Goal: Task Accomplishment & Management: Manage account settings

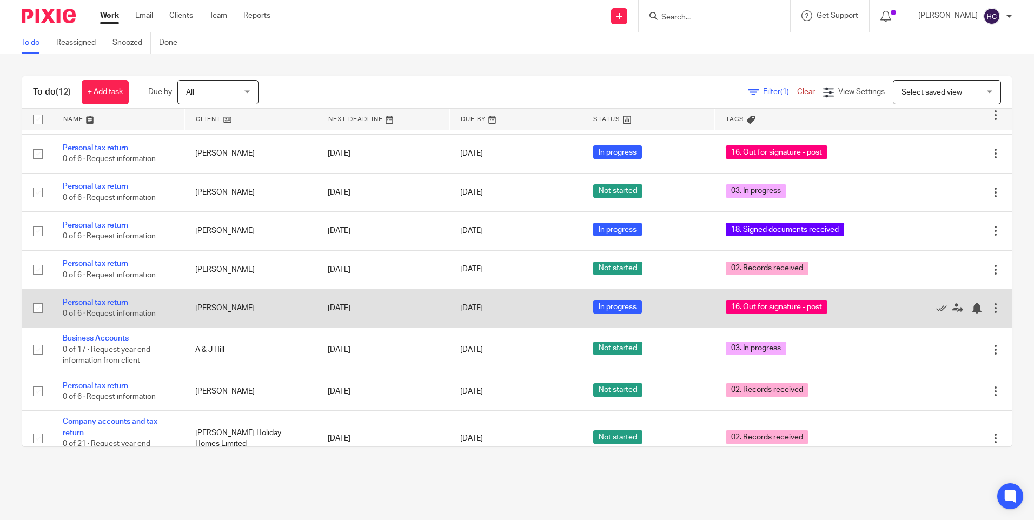
scroll to position [182, 0]
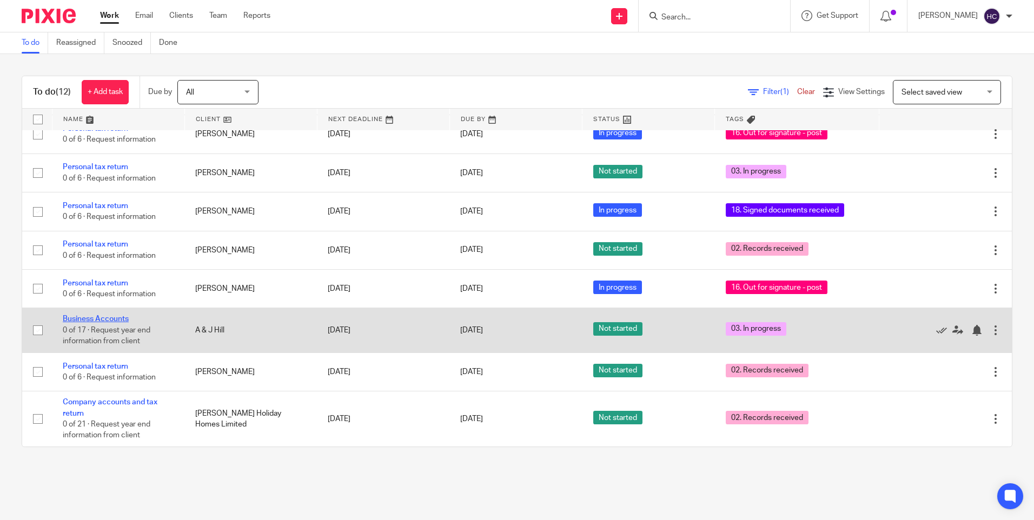
click at [116, 321] on link "Business Accounts" at bounding box center [96, 319] width 66 height 8
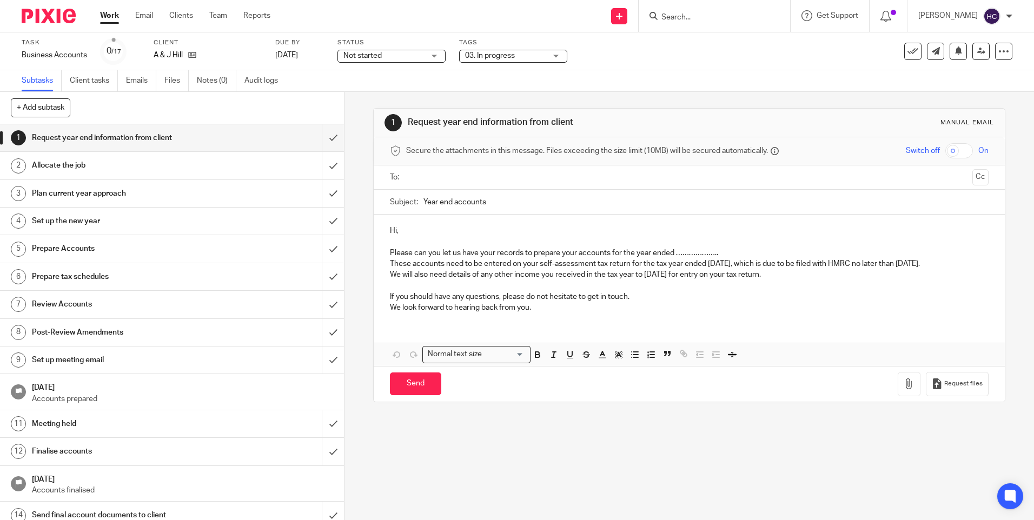
click at [555, 52] on div "03. In progress" at bounding box center [513, 56] width 108 height 13
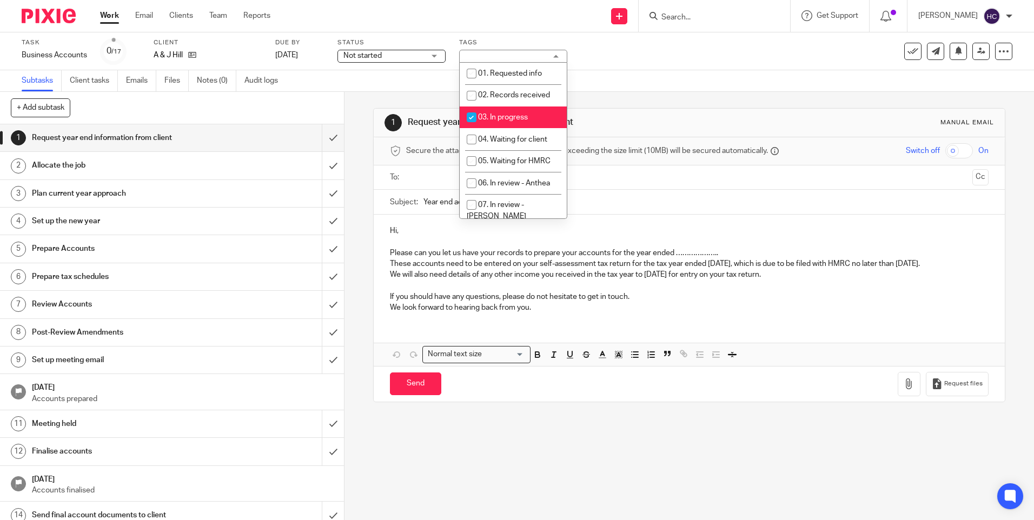
click at [479, 113] on input "checkbox" at bounding box center [471, 117] width 21 height 21
checkbox input "false"
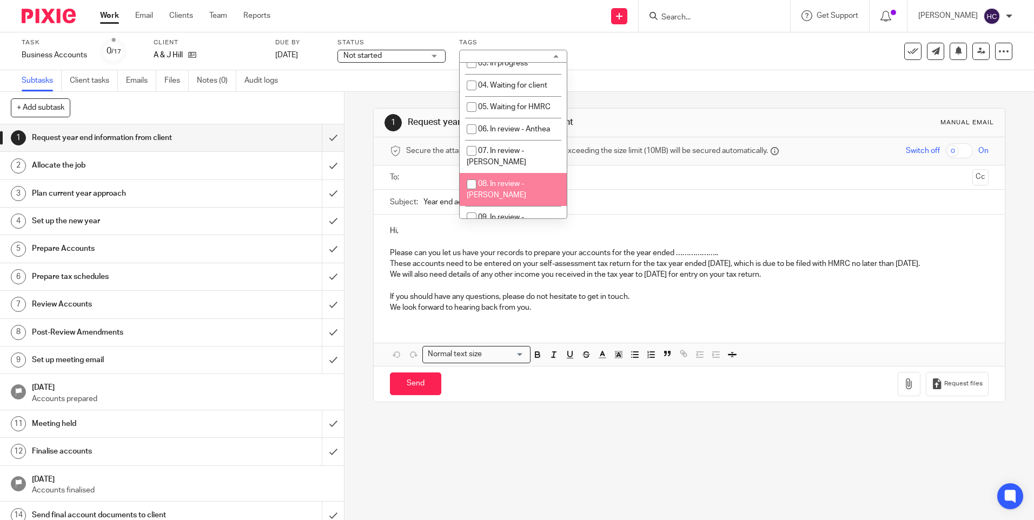
scroll to position [108, 0]
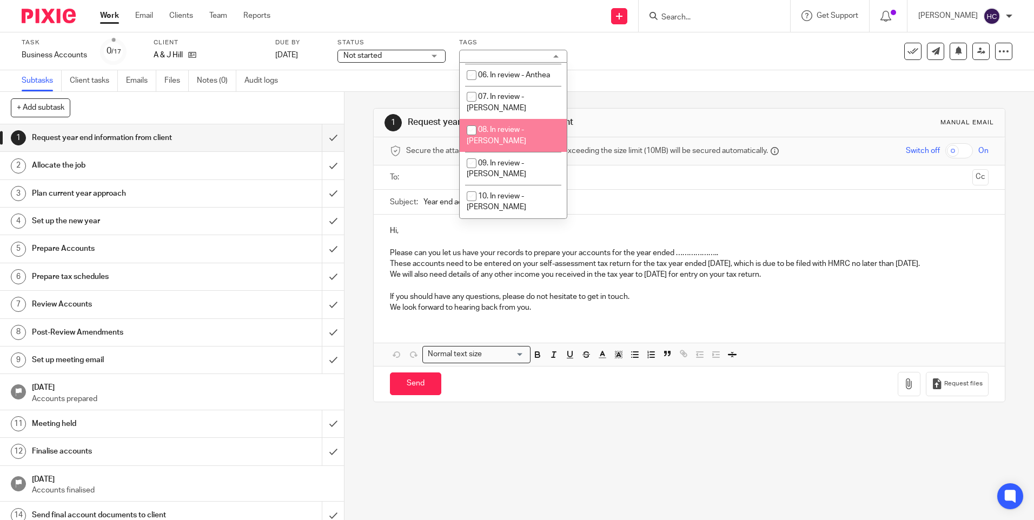
click at [497, 124] on li "08. In review - [PERSON_NAME]" at bounding box center [513, 135] width 107 height 33
checkbox input "true"
click at [625, 58] on div "Task Business Accounts Save Business Accounts 0 /17 Client A & J Hill Due by 4 …" at bounding box center [435, 51] width 826 height 26
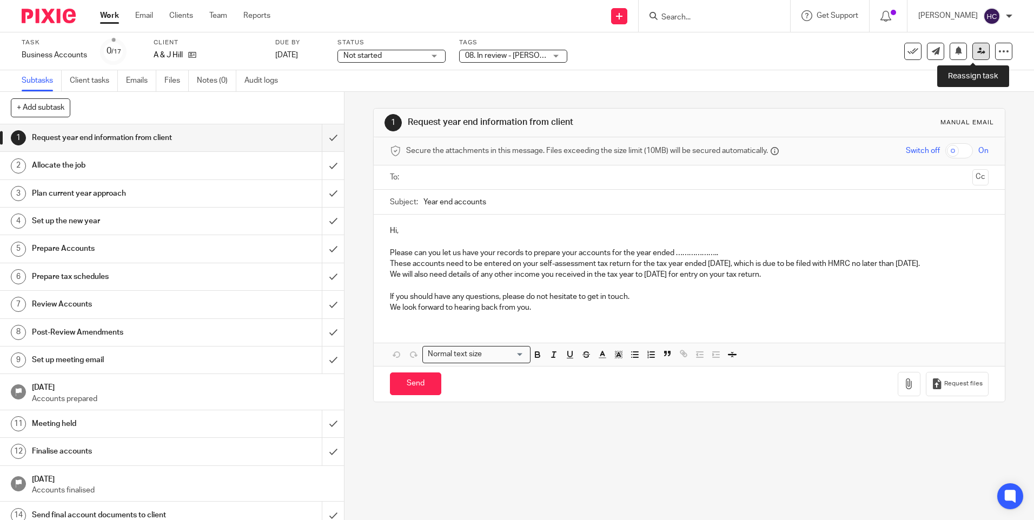
click at [973, 56] on link at bounding box center [981, 51] width 17 height 17
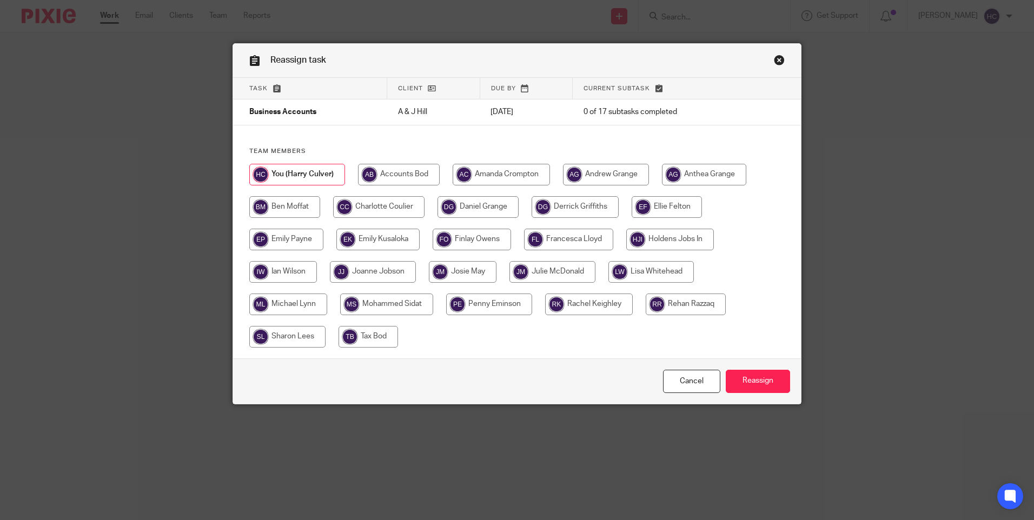
click at [300, 209] on input "radio" at bounding box center [284, 207] width 71 height 22
radio input "true"
click at [773, 381] on input "Reassign" at bounding box center [758, 381] width 64 height 23
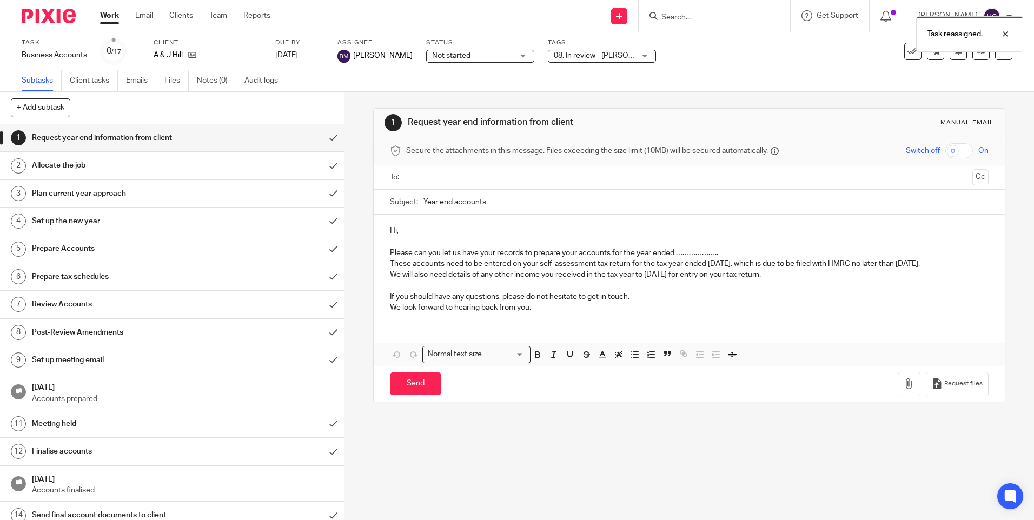
click at [112, 11] on link "Work" at bounding box center [109, 15] width 19 height 11
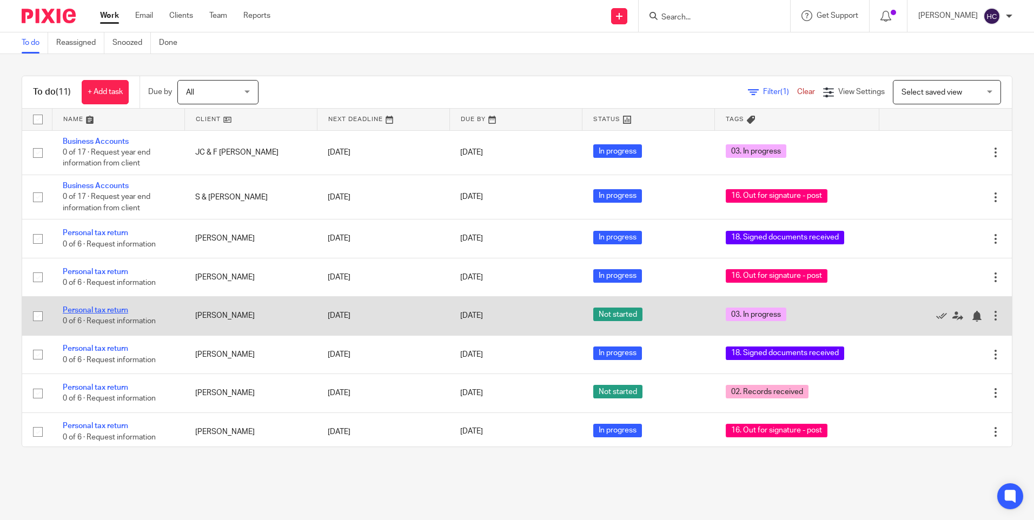
click at [115, 309] on link "Personal tax return" at bounding box center [95, 311] width 65 height 8
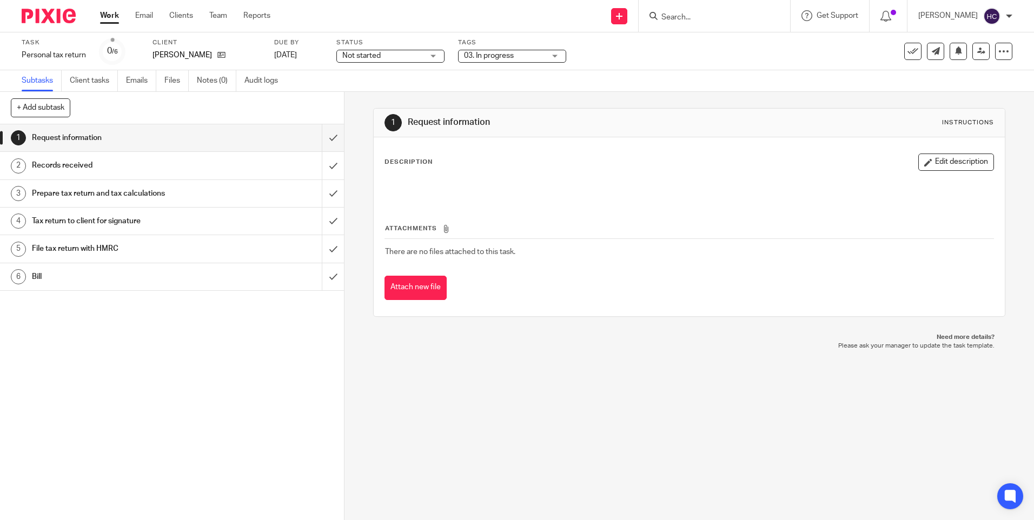
click at [540, 44] on label "Tags" at bounding box center [512, 42] width 108 height 9
click at [542, 50] on div "03. In progress" at bounding box center [512, 56] width 108 height 13
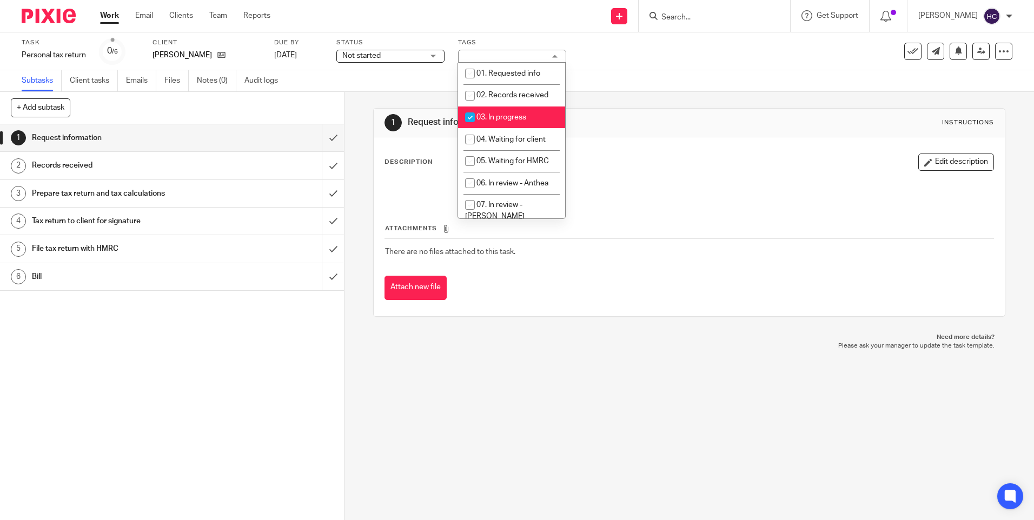
click at [546, 60] on div "03. In progress" at bounding box center [512, 56] width 108 height 13
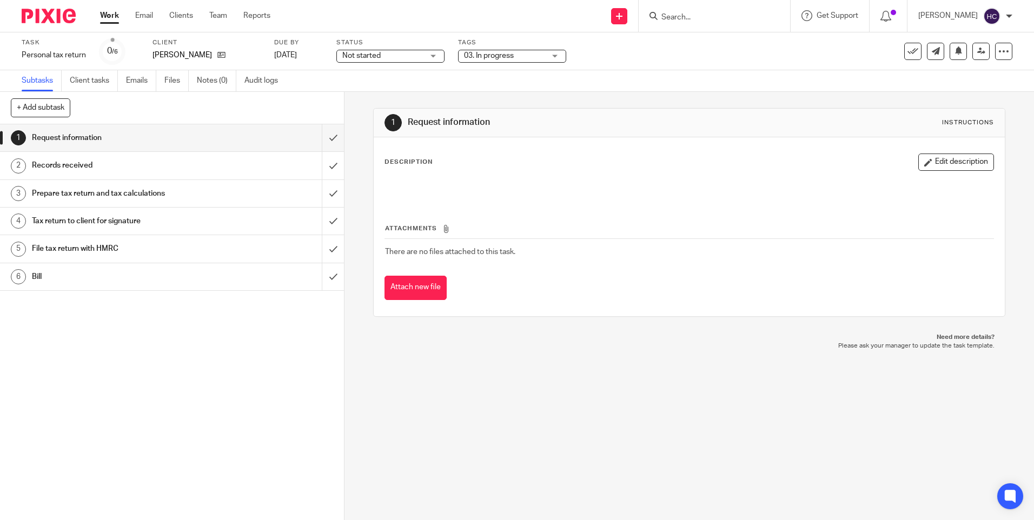
click at [546, 60] on div "03. In progress" at bounding box center [512, 56] width 108 height 13
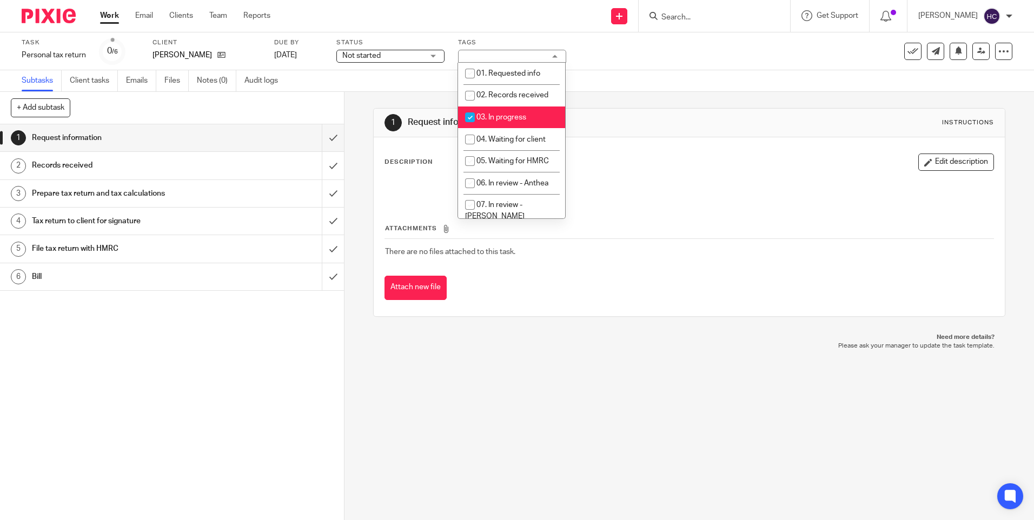
click at [498, 118] on span "03. In progress" at bounding box center [502, 118] width 50 height 8
checkbox input "false"
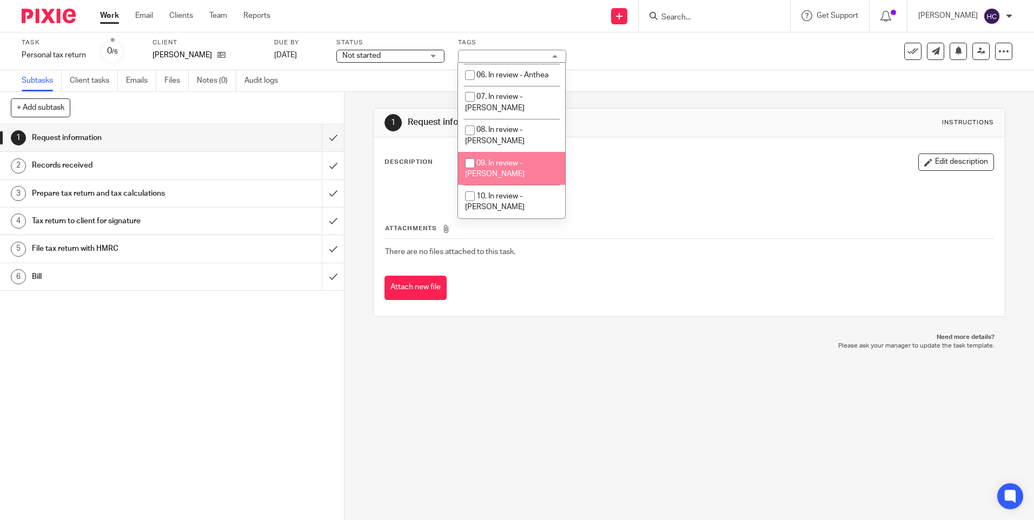
scroll to position [162, 0]
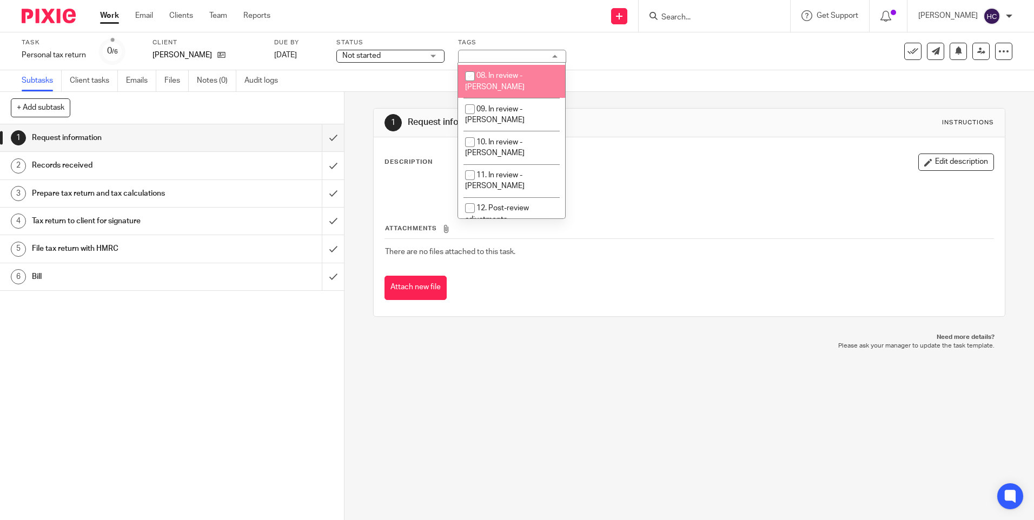
drag, startPoint x: 508, startPoint y: 129, endPoint x: 526, endPoint y: 61, distance: 71.0
click at [526, 61] on div "No tags selected 01. Requested info 02. Records received 03. In progress 04. Wa…" at bounding box center [512, 56] width 108 height 13
click at [526, 70] on li "08. In review - [PERSON_NAME]" at bounding box center [511, 81] width 107 height 33
checkbox input "true"
click at [629, 71] on div "Subtasks Client tasks Emails Files Notes (0) Audit logs" at bounding box center [517, 81] width 1034 height 22
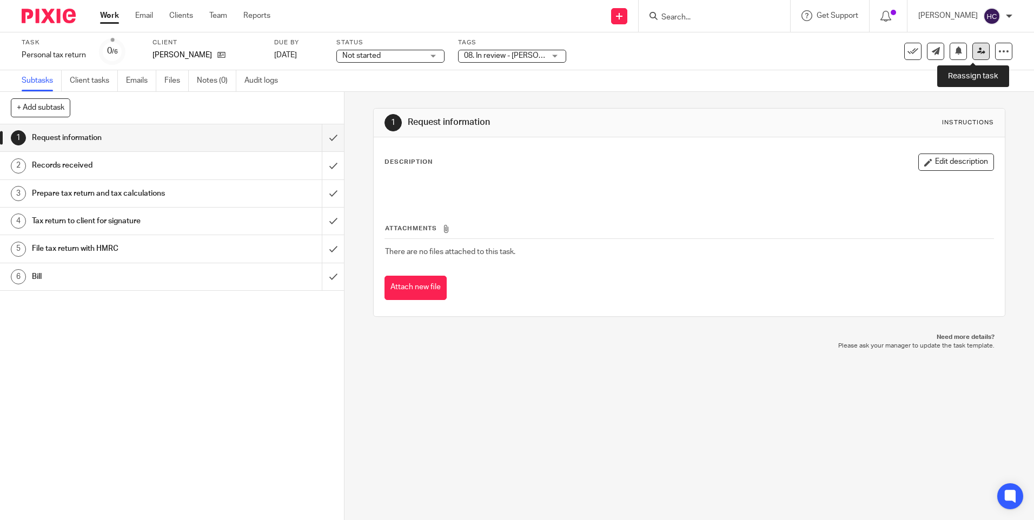
click at [978, 54] on icon at bounding box center [982, 51] width 8 height 8
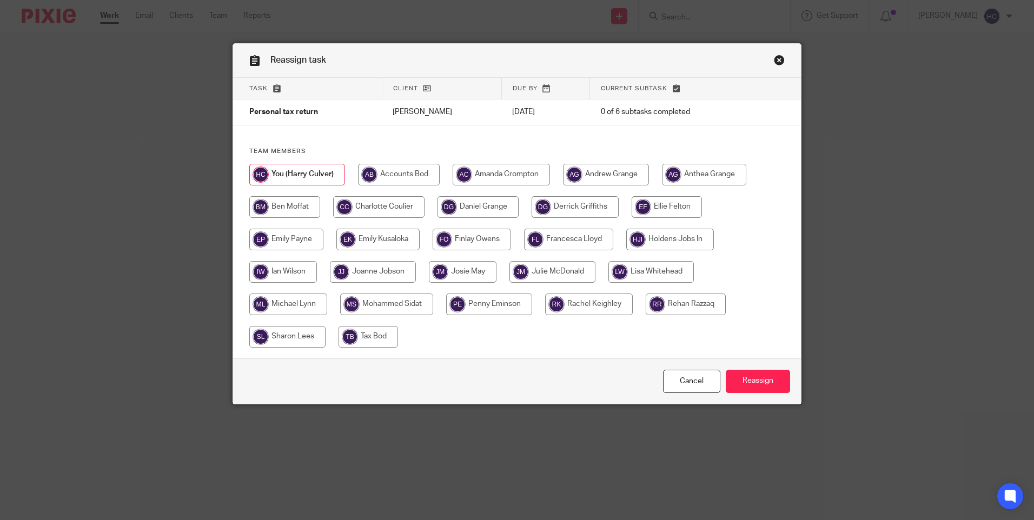
click at [293, 205] on input "radio" at bounding box center [284, 207] width 71 height 22
radio input "true"
click at [753, 382] on input "Reassign" at bounding box center [758, 381] width 64 height 23
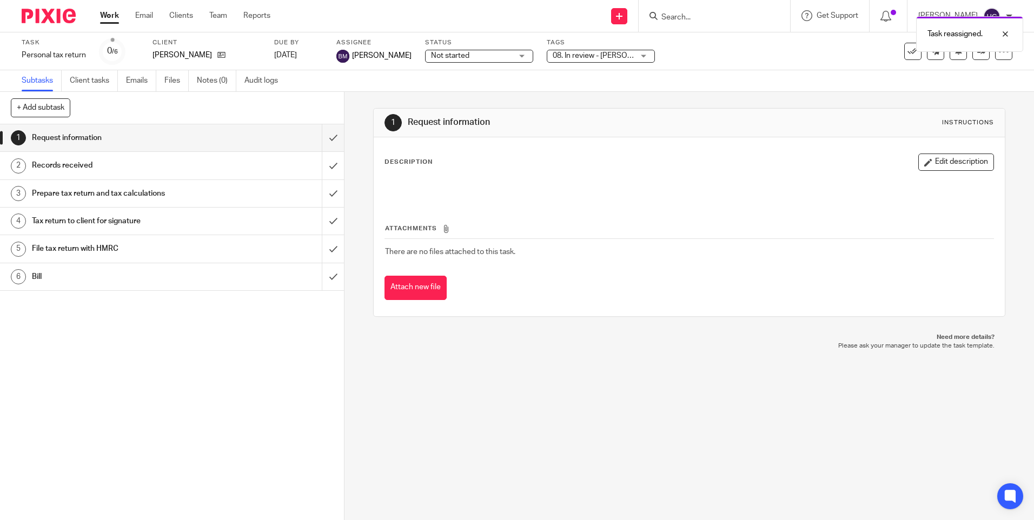
click at [102, 21] on link "Work" at bounding box center [109, 15] width 19 height 11
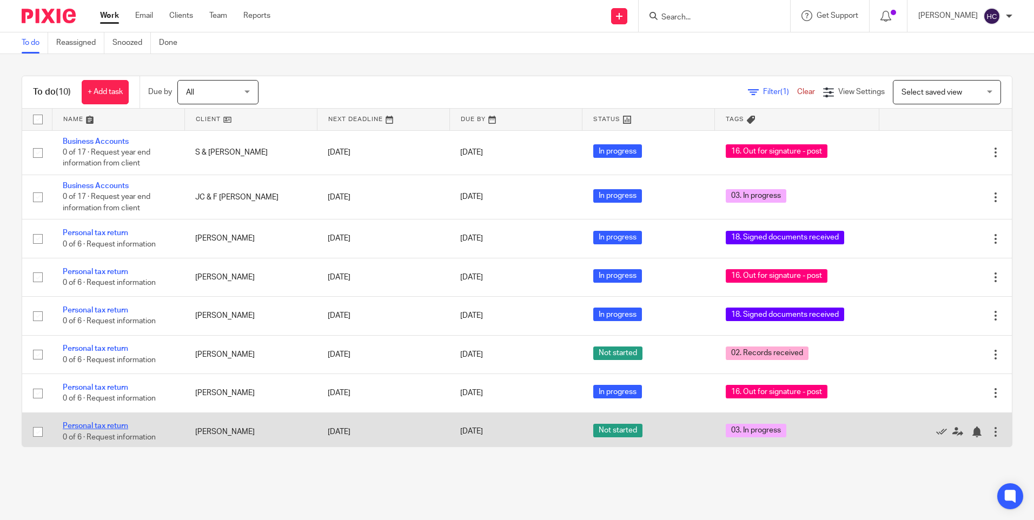
click at [98, 426] on link "Personal tax return" at bounding box center [95, 427] width 65 height 8
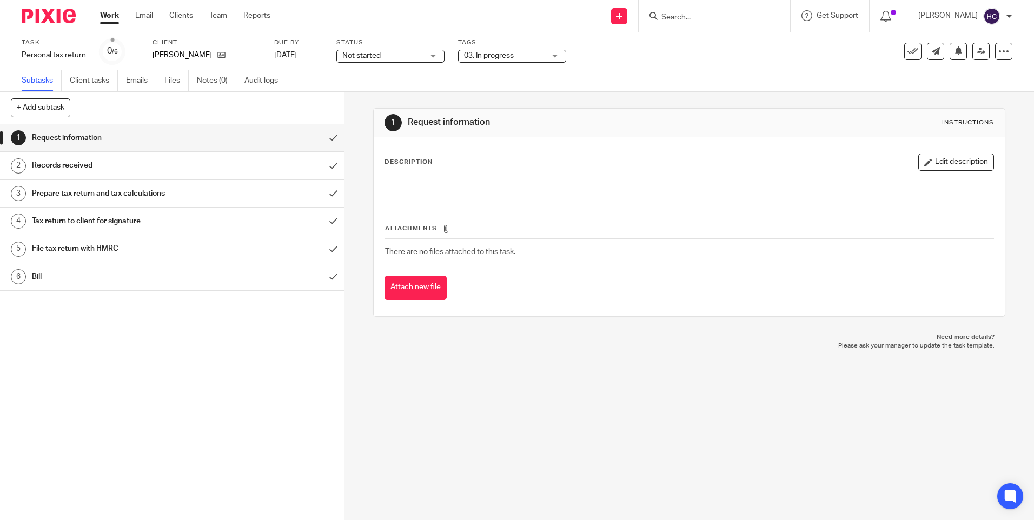
click at [550, 57] on div "03. In progress" at bounding box center [512, 56] width 108 height 13
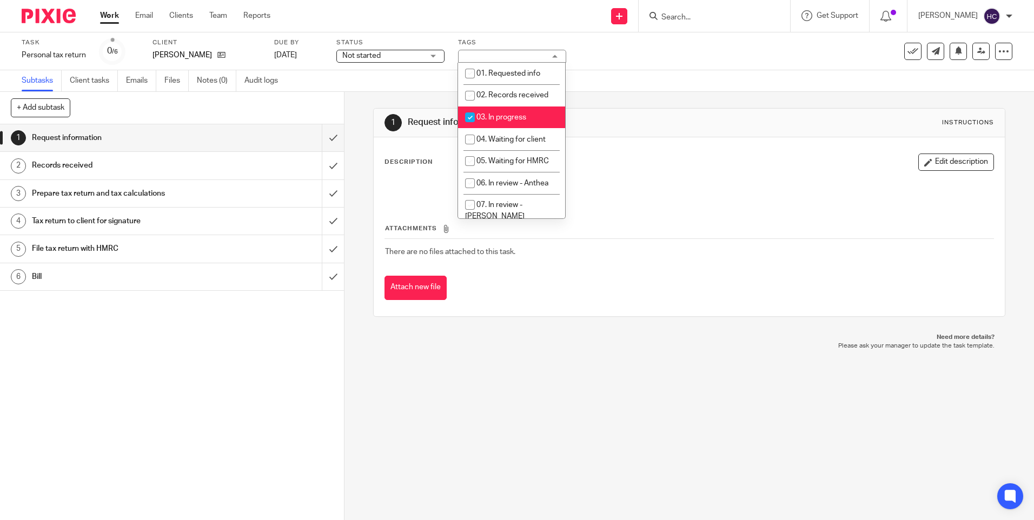
click at [513, 109] on li "03. In progress" at bounding box center [511, 118] width 107 height 22
checkbox input "false"
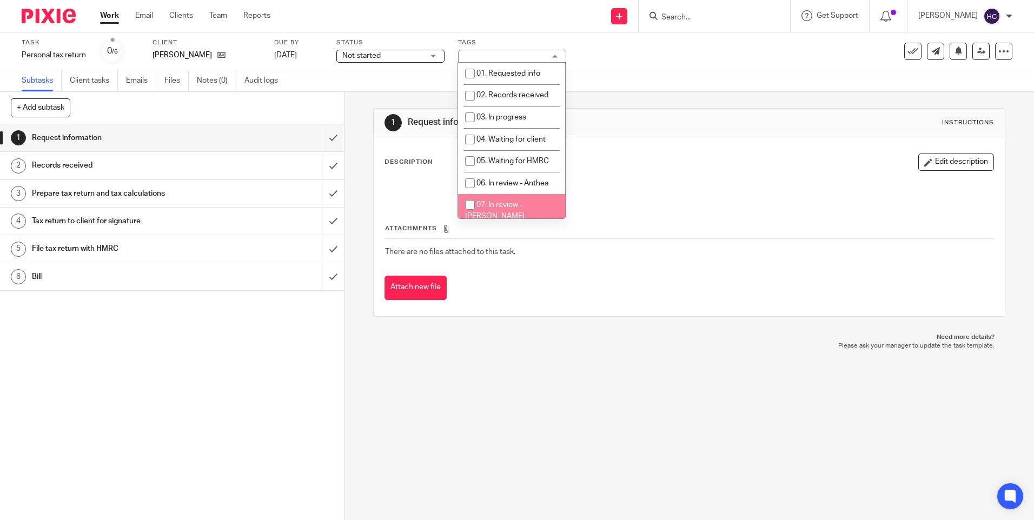
scroll to position [54, 0]
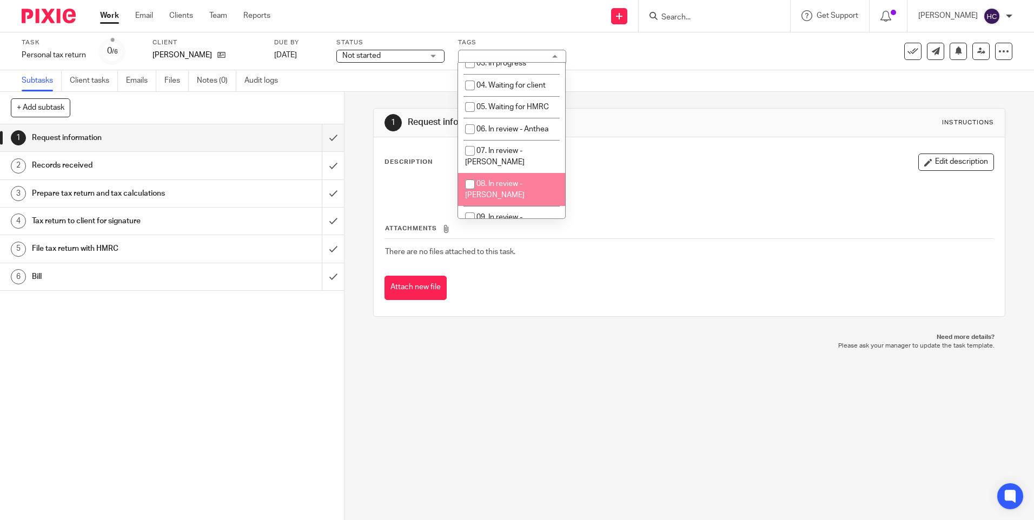
click at [506, 180] on span "08. In review - [PERSON_NAME]" at bounding box center [495, 189] width 60 height 19
checkbox input "true"
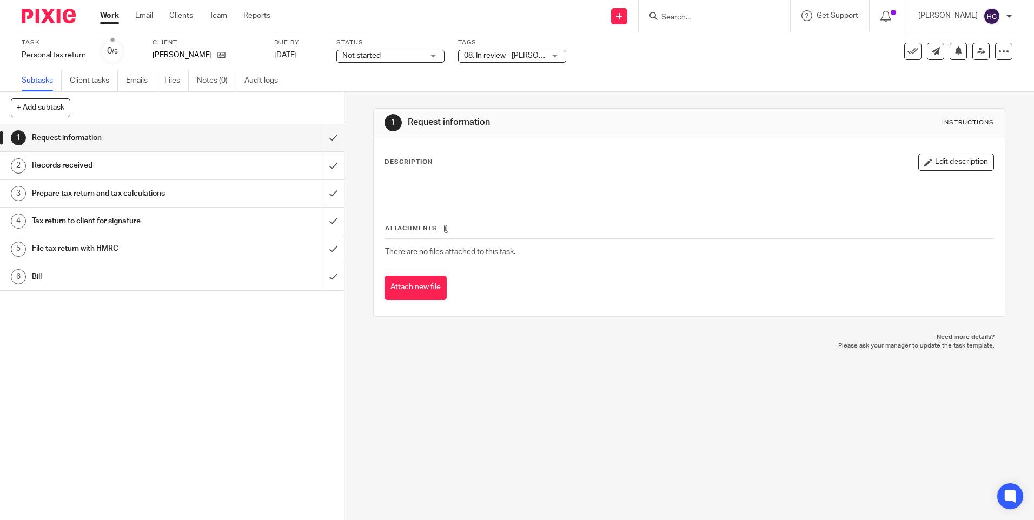
click at [628, 78] on div "Subtasks Client tasks Emails Files Notes (0) Audit logs" at bounding box center [517, 81] width 1034 height 22
click at [978, 52] on icon at bounding box center [982, 51] width 8 height 8
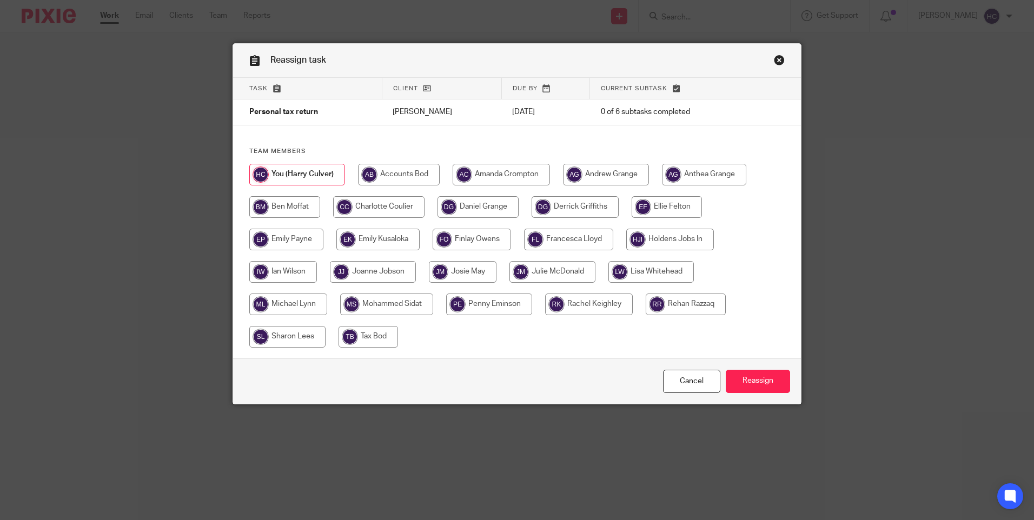
click at [307, 206] on input "radio" at bounding box center [284, 207] width 71 height 22
radio input "true"
click at [760, 387] on input "Reassign" at bounding box center [758, 381] width 64 height 23
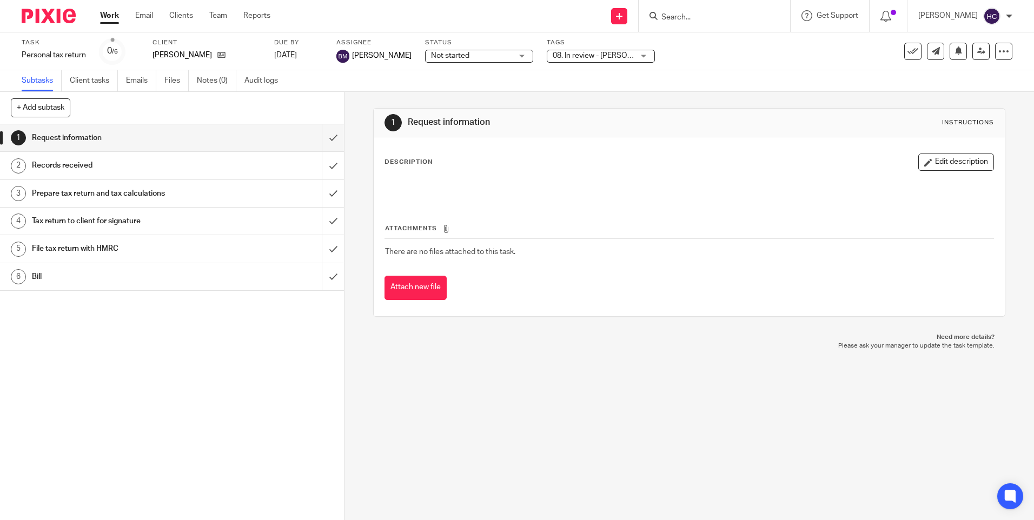
click at [112, 17] on link "Work" at bounding box center [109, 15] width 19 height 11
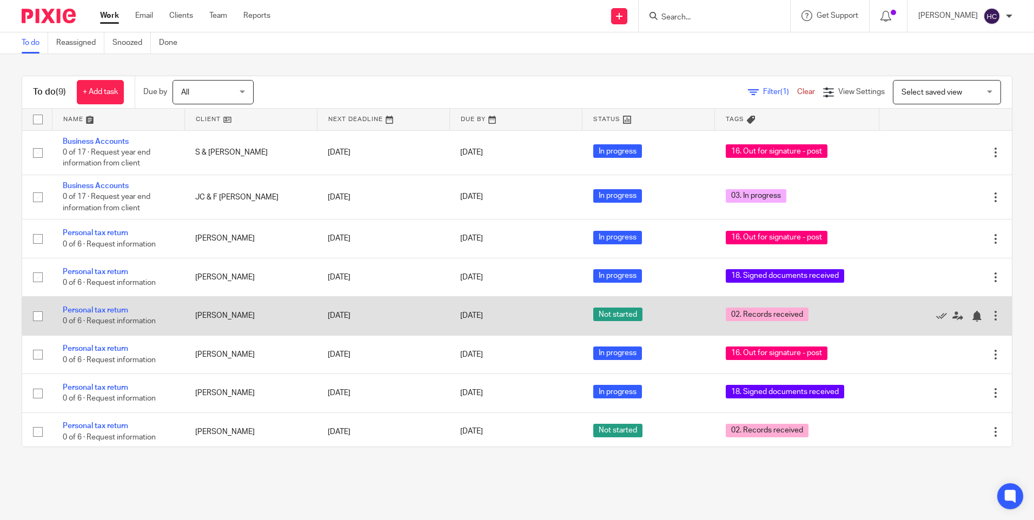
click at [94, 306] on td "Personal tax return 0 of 6 · Request information" at bounding box center [118, 316] width 133 height 38
click at [95, 312] on link "Personal tax return" at bounding box center [95, 311] width 65 height 8
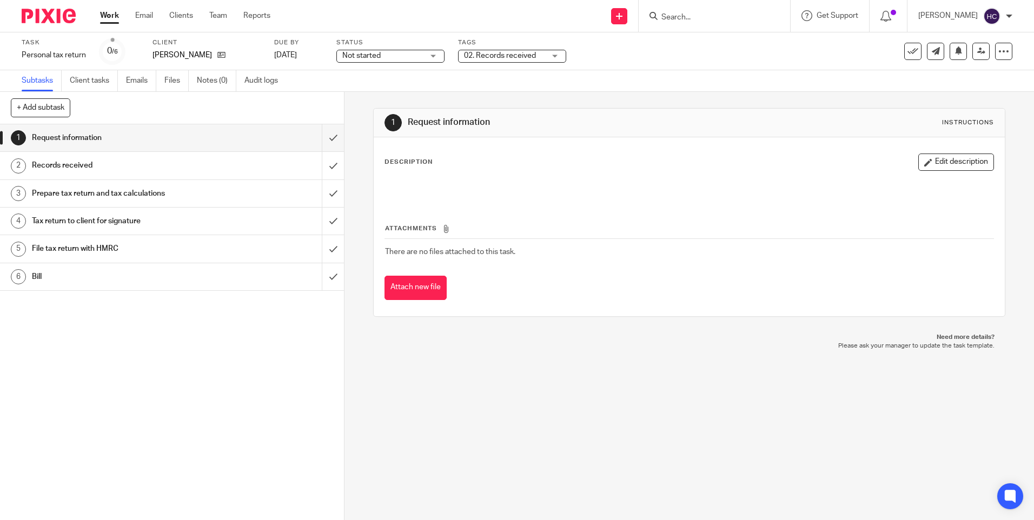
click at [554, 60] on div "02. Records received" at bounding box center [512, 56] width 108 height 13
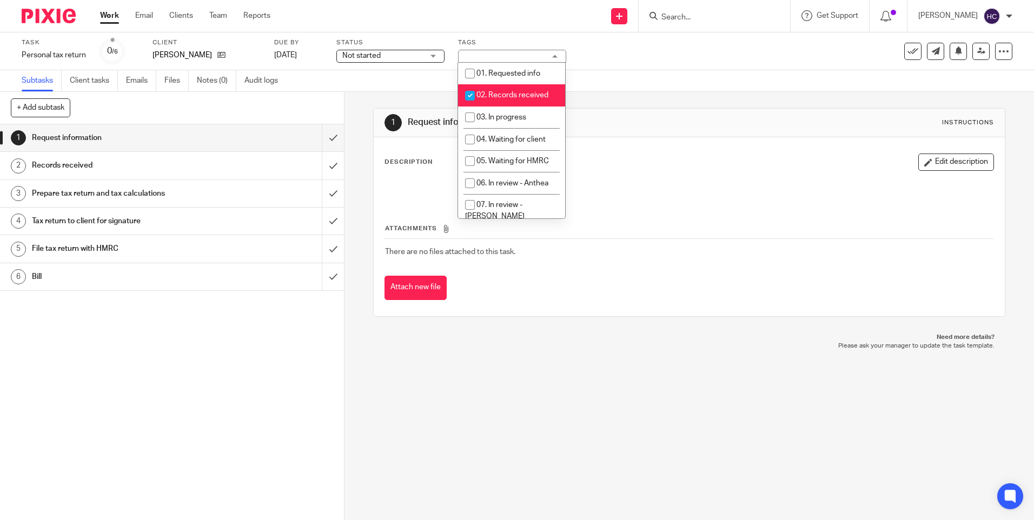
click at [508, 100] on li "02. Records received" at bounding box center [511, 95] width 107 height 22
checkbox input "false"
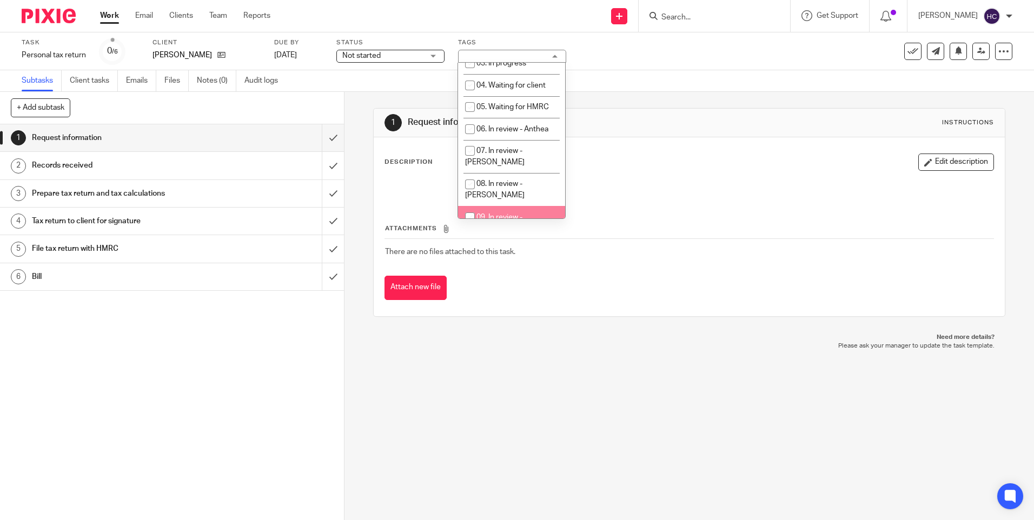
scroll to position [108, 0]
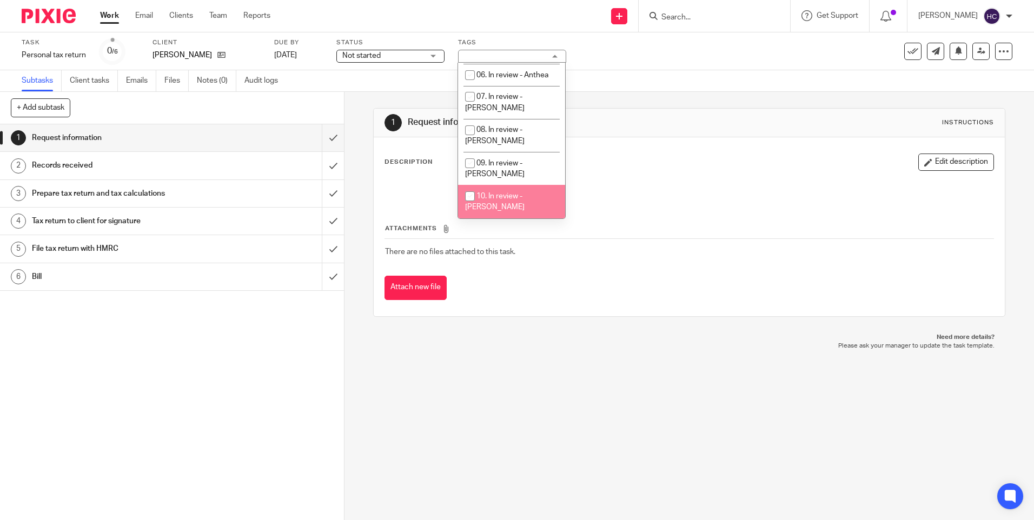
click at [511, 193] on span "10. In review - [PERSON_NAME]" at bounding box center [495, 202] width 60 height 19
checkbox input "true"
click at [636, 101] on div "1 Request information Instructions Description Edit description Attachments The…" at bounding box center [689, 212] width 632 height 241
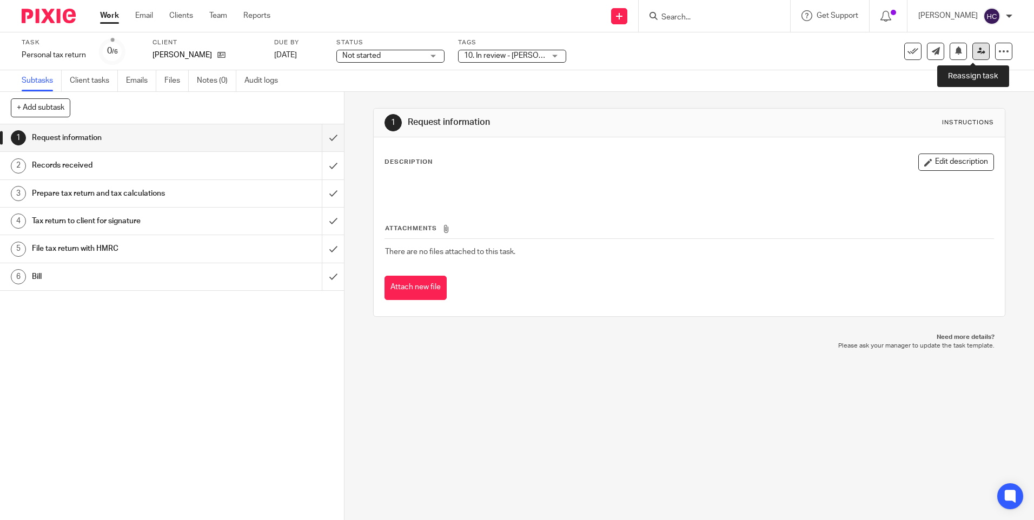
click at [978, 54] on icon at bounding box center [982, 51] width 8 height 8
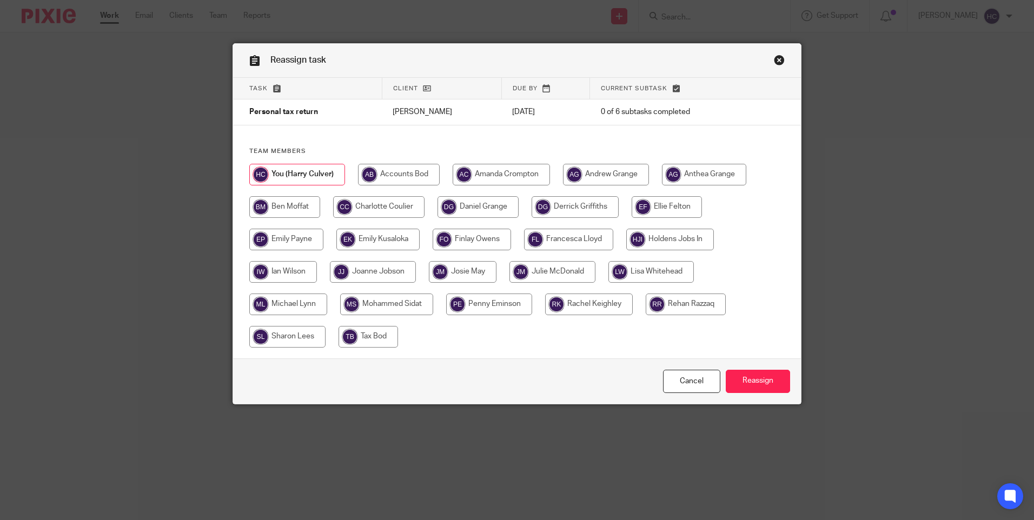
click at [307, 203] on input "radio" at bounding box center [284, 207] width 71 height 22
radio input "true"
click at [388, 268] on input "radio" at bounding box center [373, 272] width 86 height 22
radio input "true"
click at [769, 384] on input "Reassign" at bounding box center [758, 381] width 64 height 23
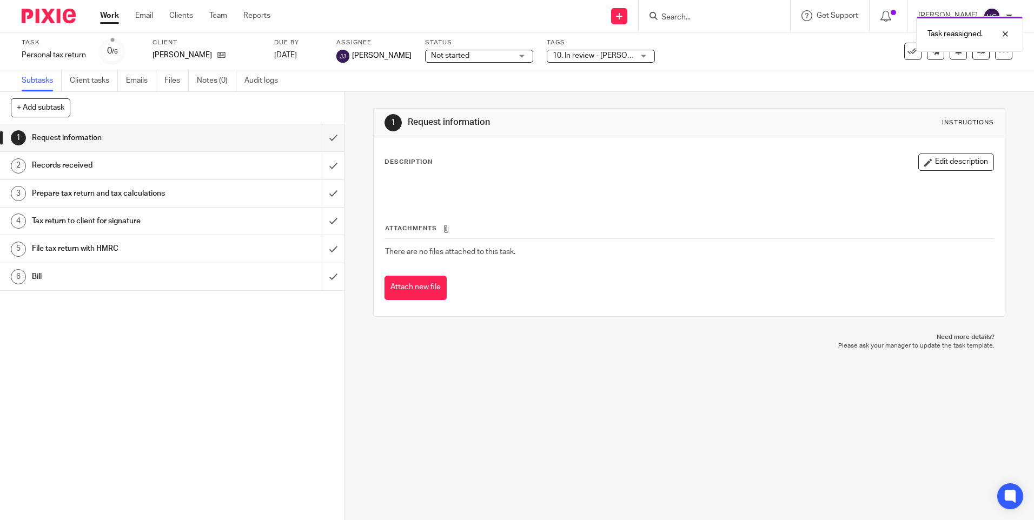
click at [120, 16] on ul "Work Email Clients Team Reports" at bounding box center [193, 15] width 187 height 11
click at [107, 17] on link "Work" at bounding box center [109, 15] width 19 height 11
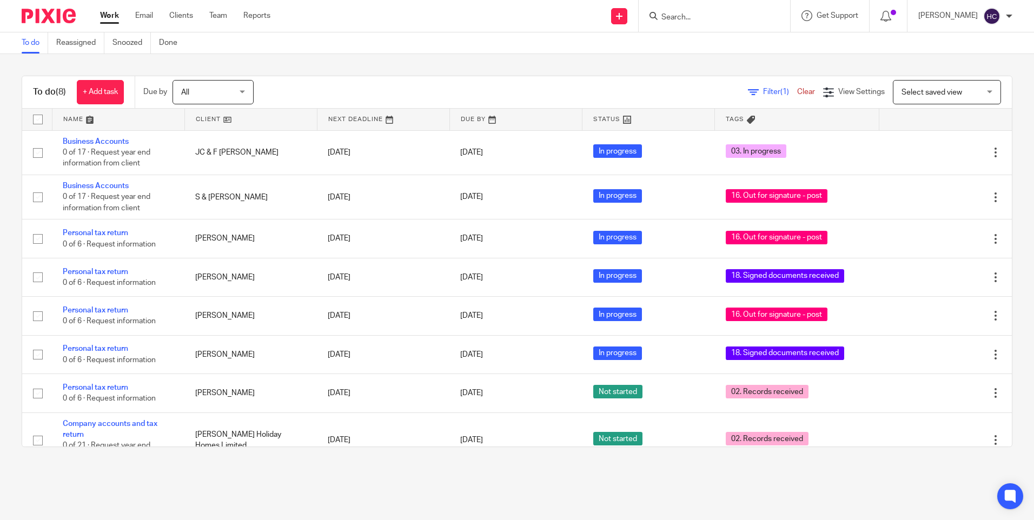
scroll to position [21, 0]
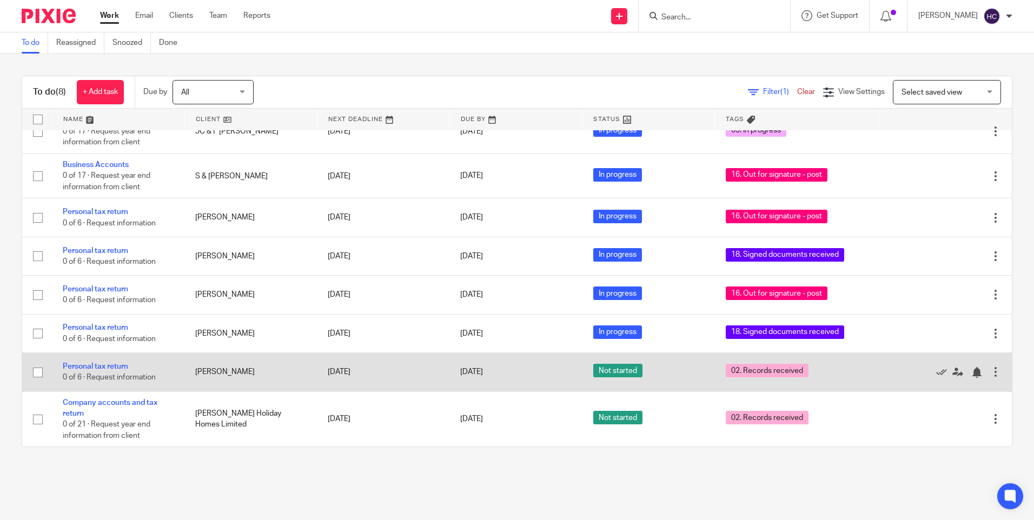
click at [114, 375] on span "0 of 6 · Request information" at bounding box center [109, 378] width 93 height 8
click at [112, 369] on link "Personal tax return" at bounding box center [95, 367] width 65 height 8
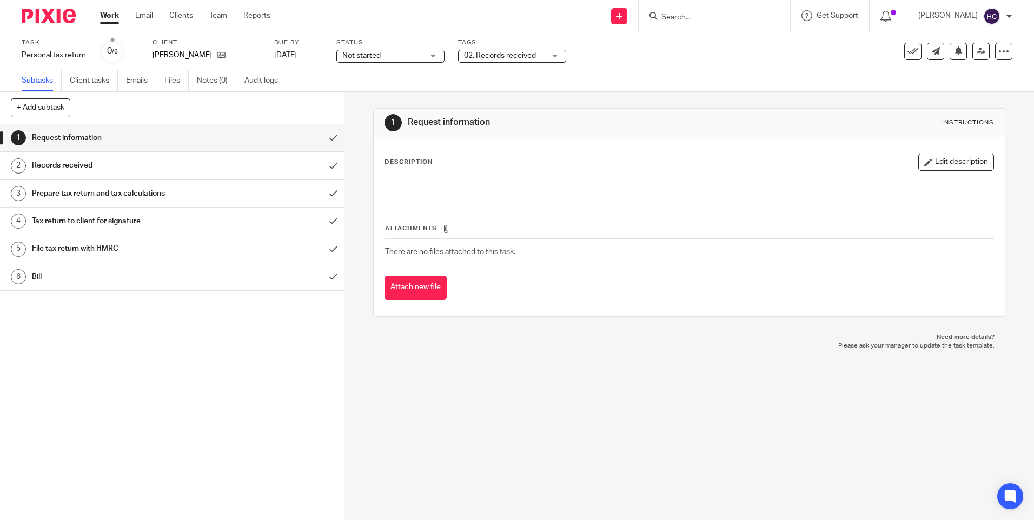
click at [545, 56] on div "02. Records received" at bounding box center [512, 56] width 108 height 13
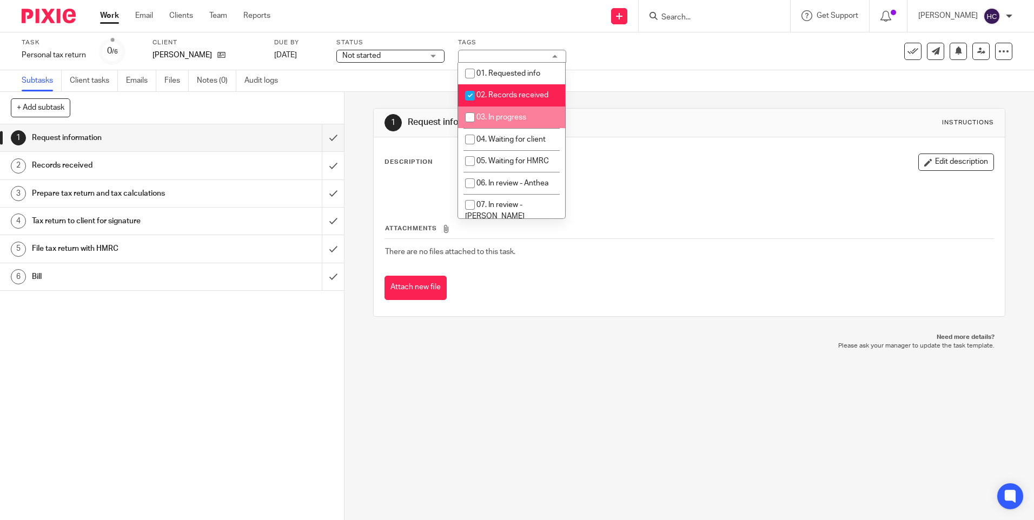
click at [525, 115] on span "03. In progress" at bounding box center [502, 118] width 50 height 8
checkbox input "true"
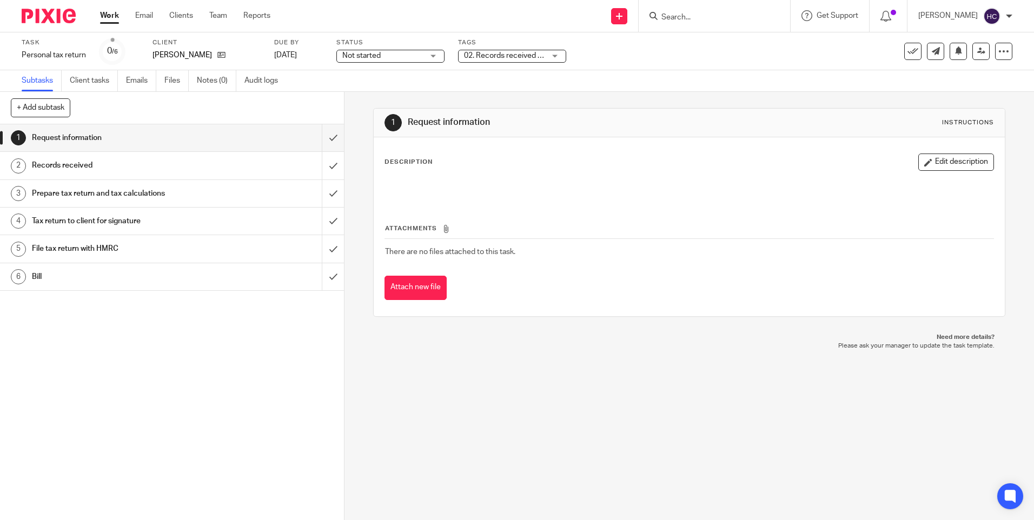
click at [437, 56] on div "Not started Not started" at bounding box center [390, 56] width 108 height 13
click at [397, 95] on li "In progress" at bounding box center [389, 95] width 107 height 22
click at [688, 78] on div "Subtasks Client tasks Emails Files Notes (0) Audit logs" at bounding box center [517, 81] width 1034 height 22
click at [110, 14] on link "Work" at bounding box center [109, 15] width 19 height 11
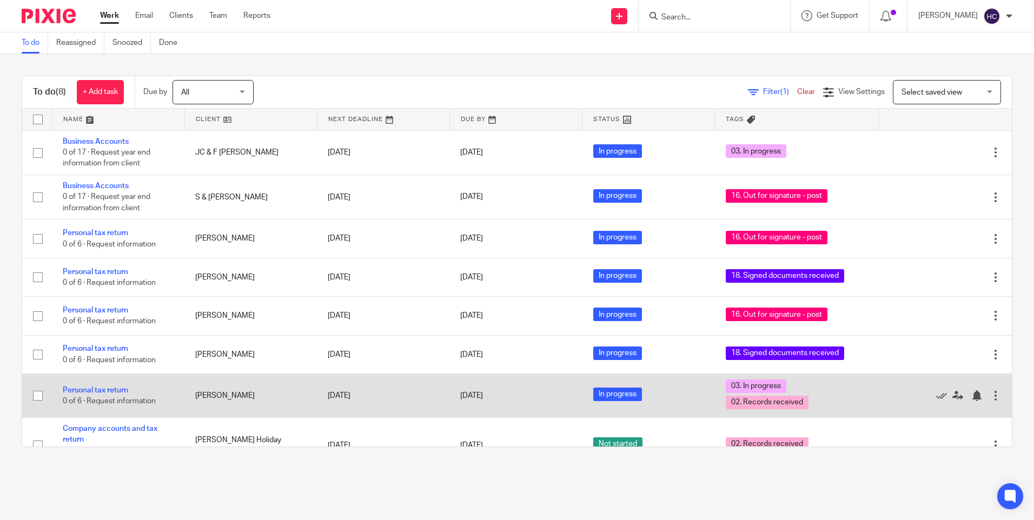
scroll to position [27, 0]
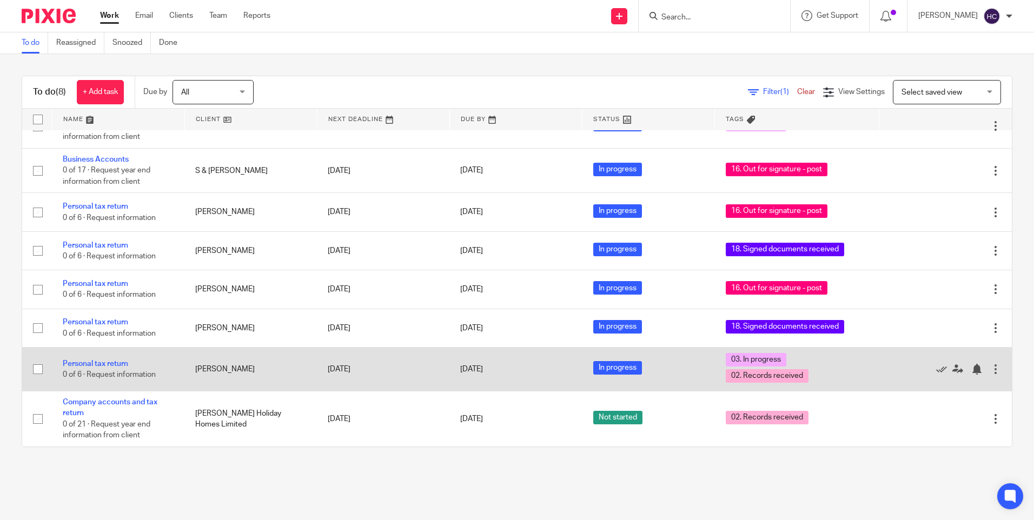
click at [97, 359] on td "Personal tax return 0 of 6 · Request information" at bounding box center [118, 370] width 133 height 44
click at [101, 360] on link "Personal tax return" at bounding box center [95, 364] width 65 height 8
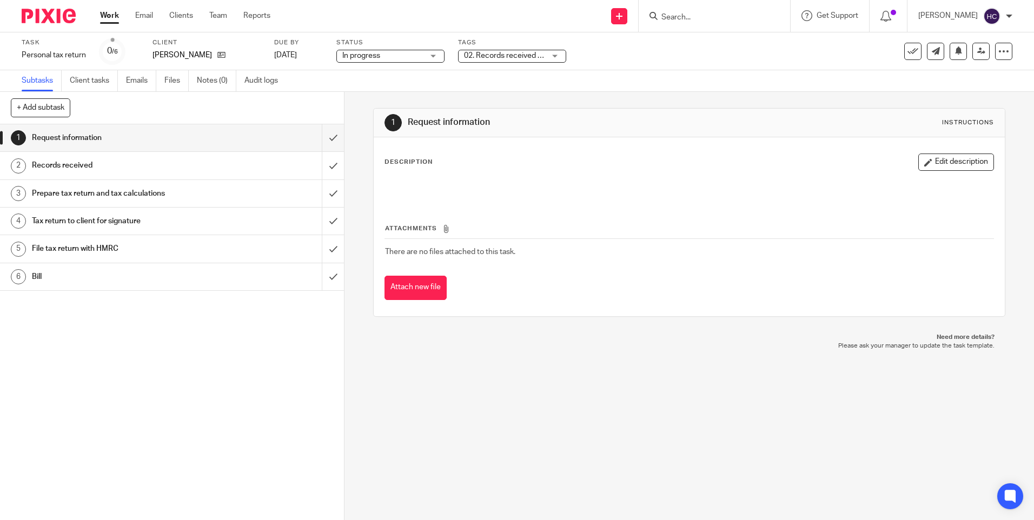
click at [542, 67] on div "Task Personal tax return Save Personal tax return 0 /6 Client [PERSON_NAME] Due…" at bounding box center [517, 51] width 1034 height 38
click at [542, 62] on div "02. Records received + 1" at bounding box center [512, 56] width 108 height 13
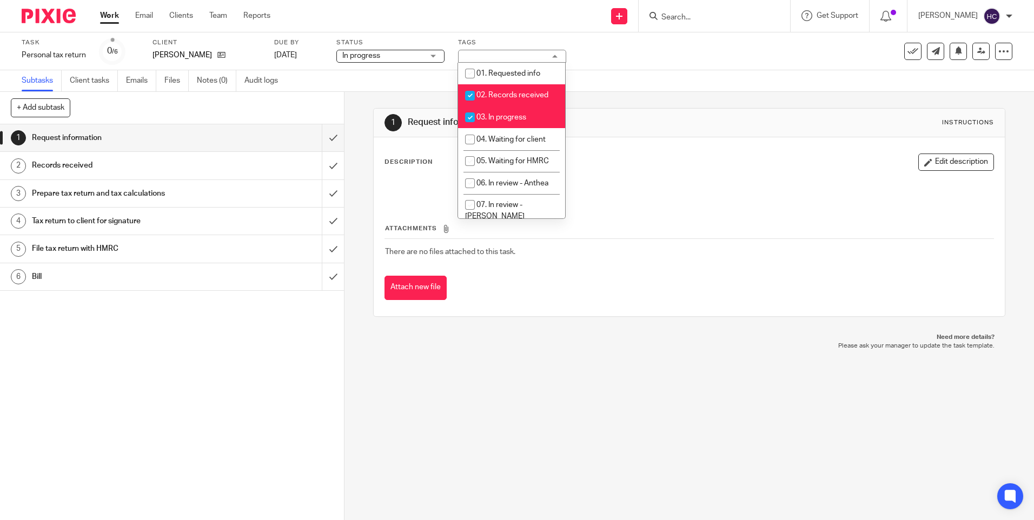
click at [518, 93] on span "02. Records received" at bounding box center [513, 95] width 72 height 8
checkbox input "false"
click at [631, 74] on div "Subtasks Client tasks Emails Files Notes (0) Audit logs" at bounding box center [517, 81] width 1034 height 22
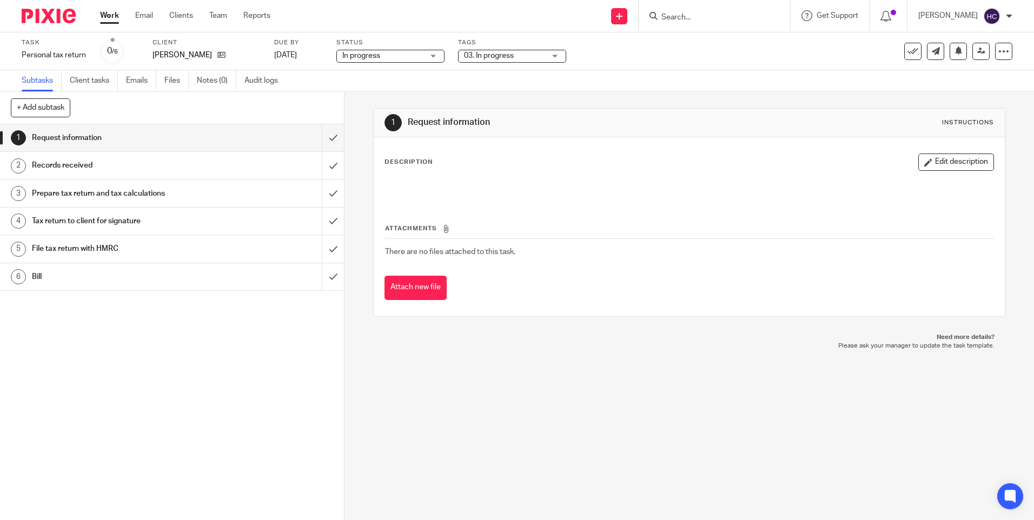
click at [111, 18] on link "Work" at bounding box center [109, 15] width 19 height 11
